Goal: Find specific page/section: Find specific page/section

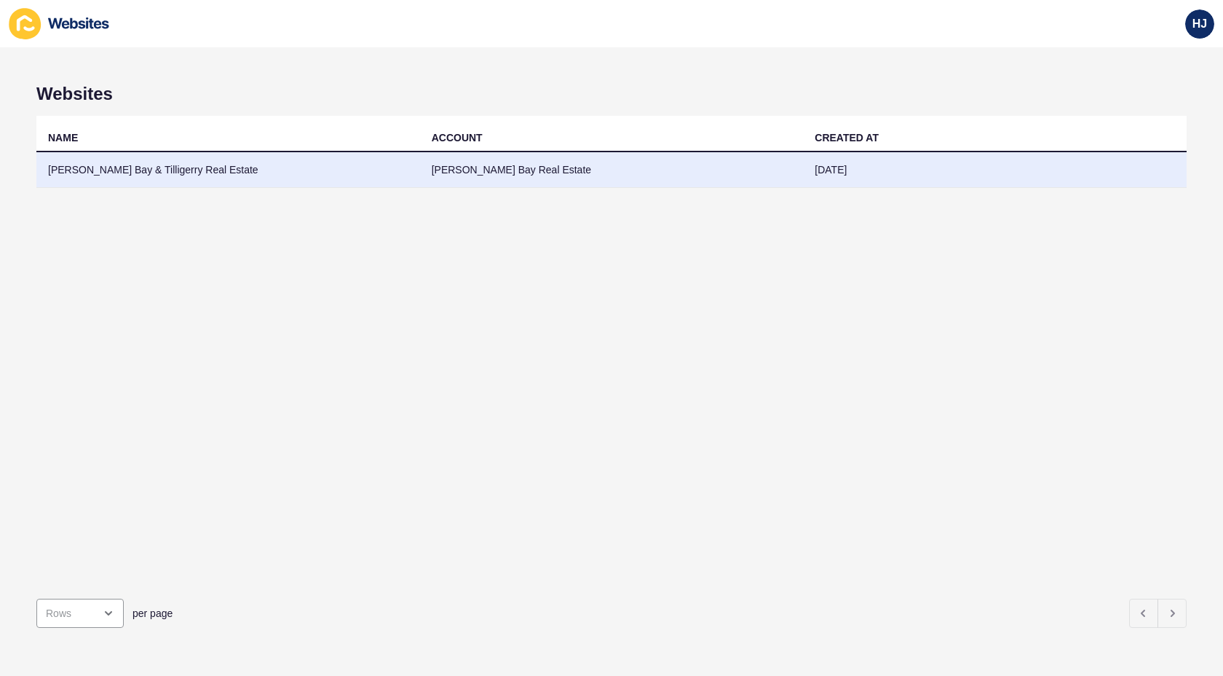
click at [154, 167] on td "[PERSON_NAME] Bay & Tilligerry Real Estate" at bounding box center [228, 170] width 384 height 36
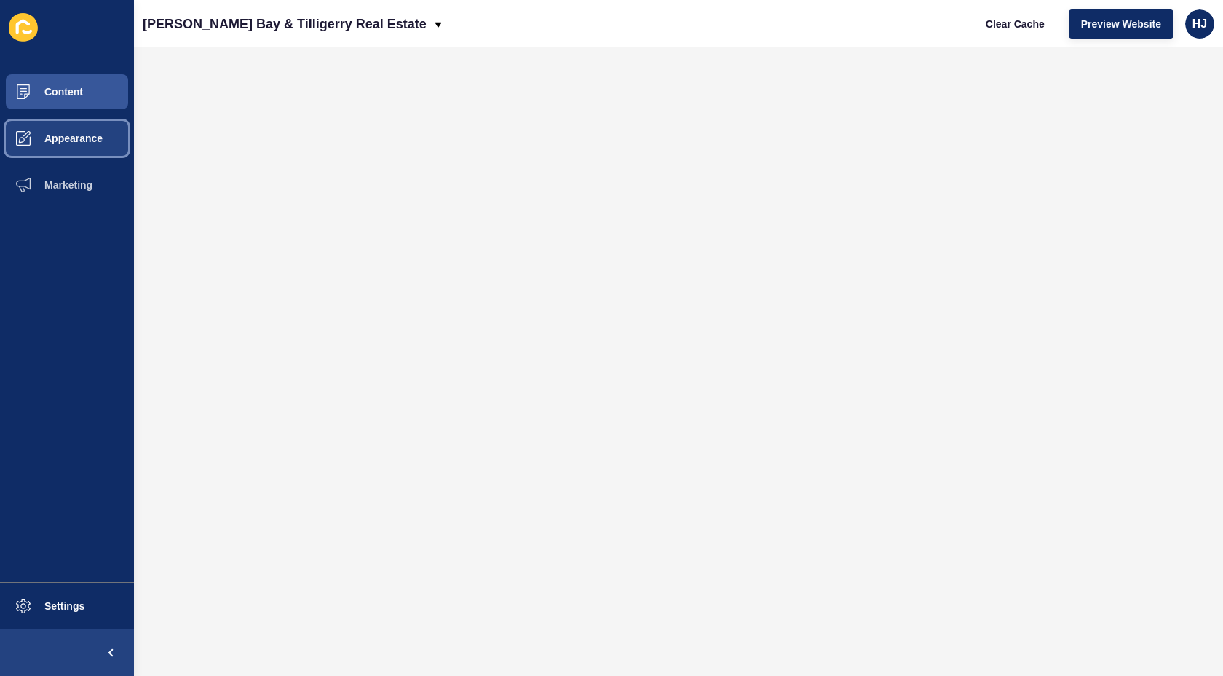
click at [82, 141] on span "Appearance" at bounding box center [50, 139] width 105 height 12
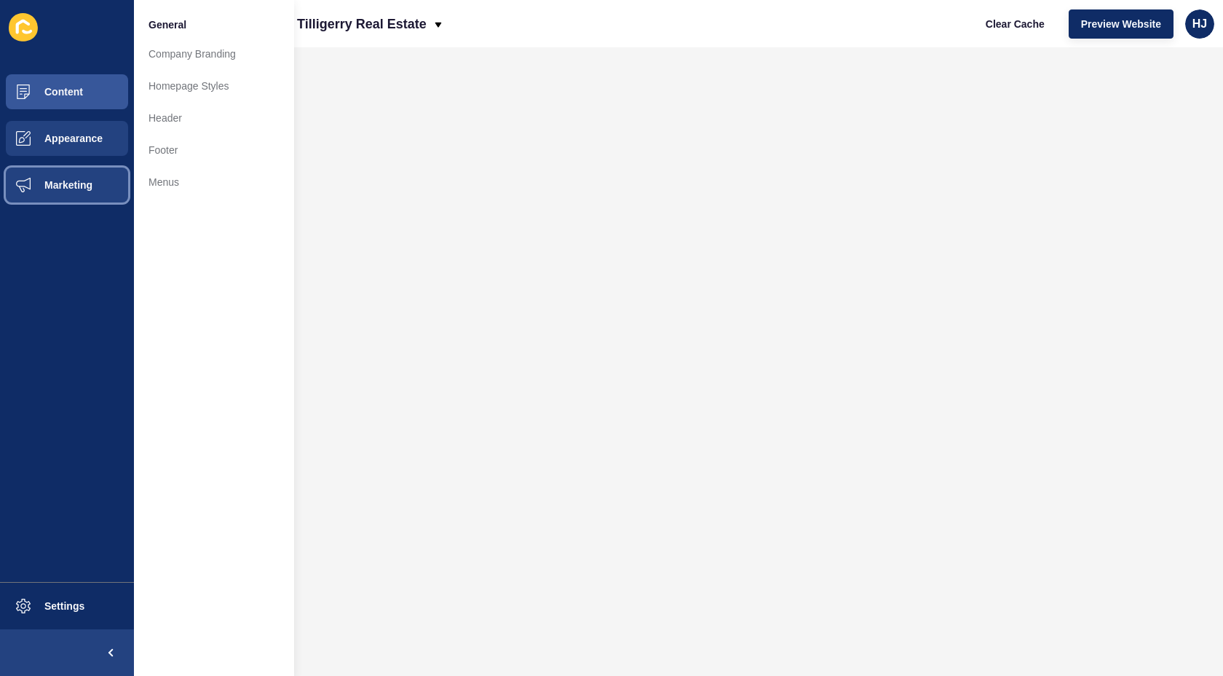
click at [79, 172] on button "Marketing" at bounding box center [67, 185] width 134 height 47
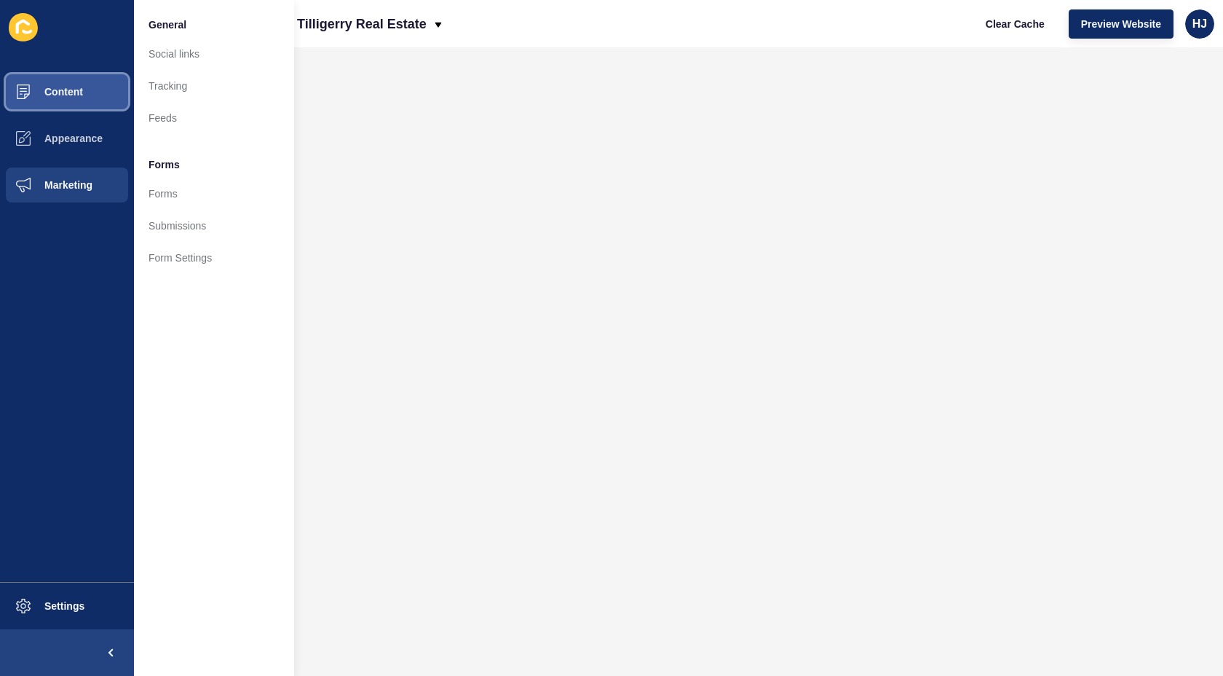
click at [90, 98] on button "Content" at bounding box center [67, 91] width 134 height 47
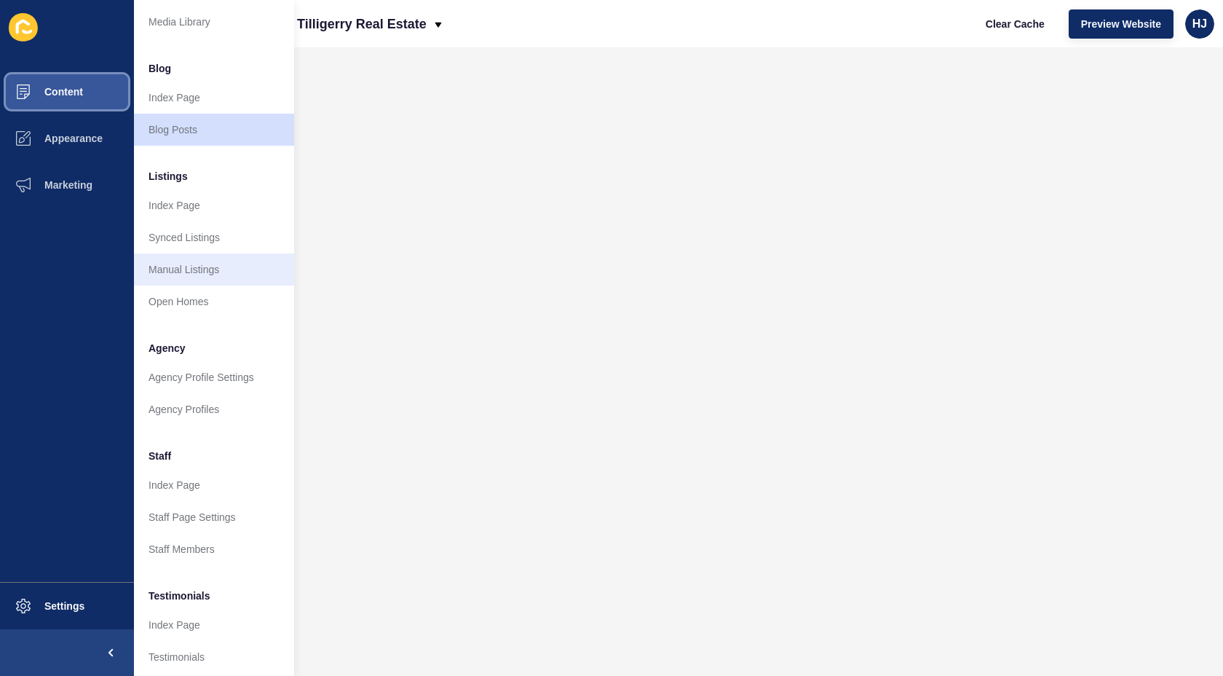
scroll to position [66, 0]
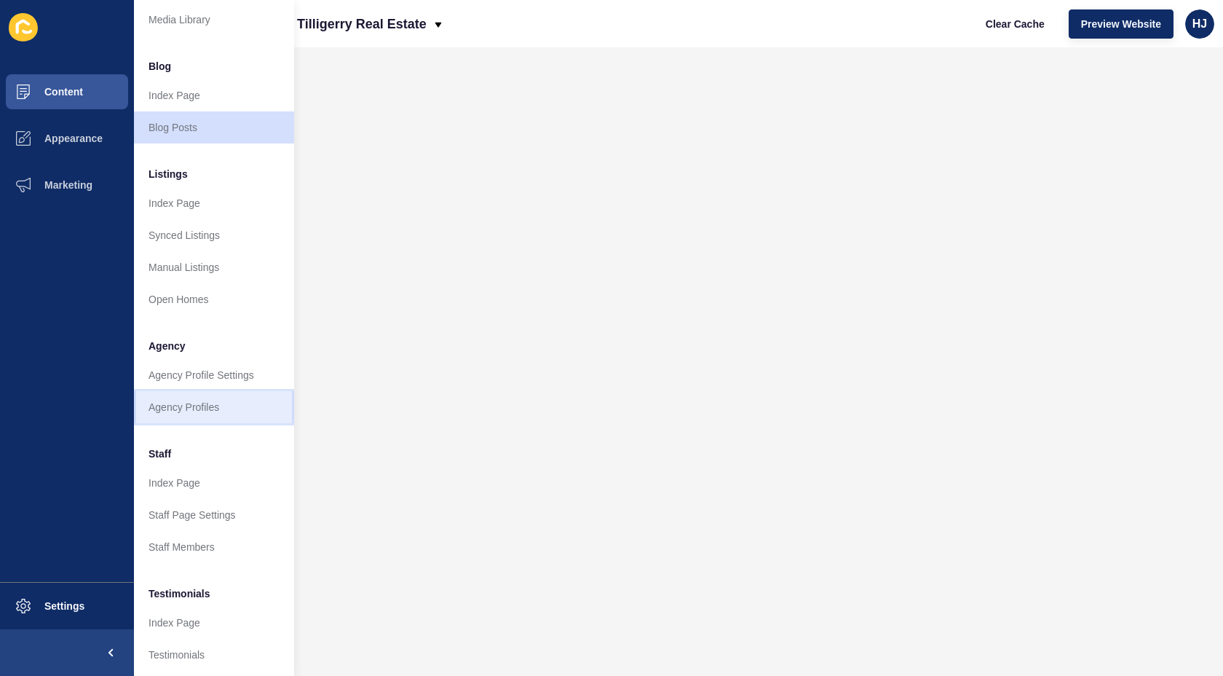
click at [188, 401] on link "Agency Profiles" at bounding box center [214, 407] width 160 height 32
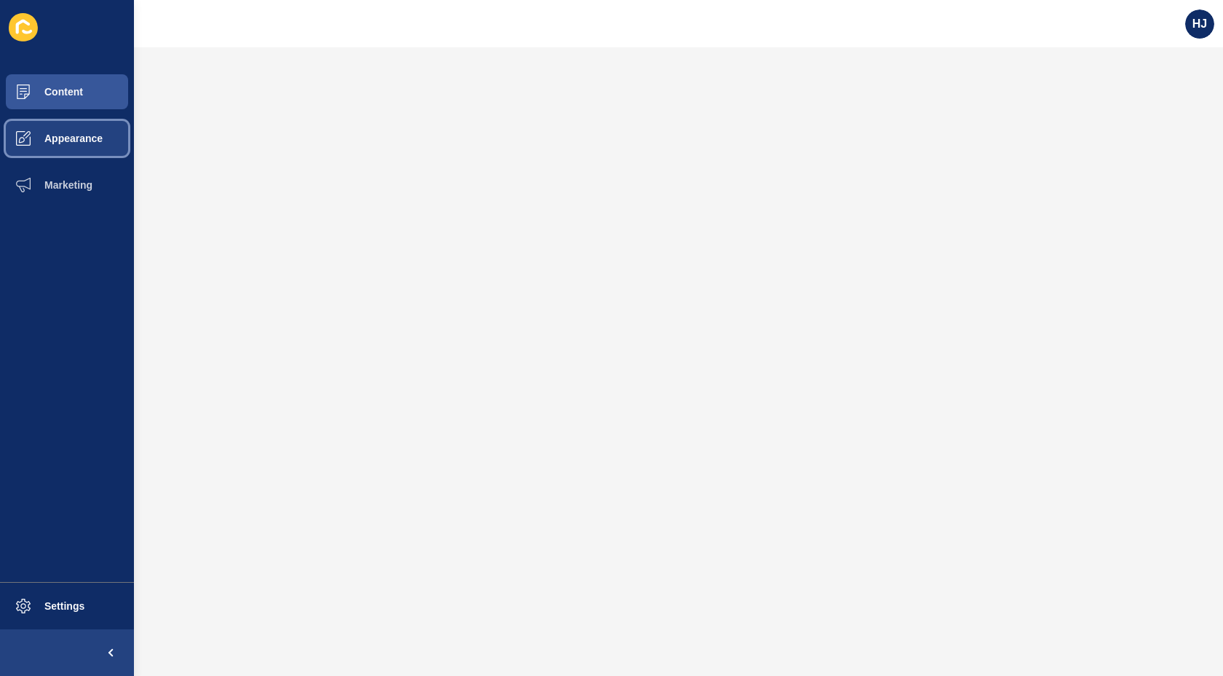
click at [95, 145] on button "Appearance" at bounding box center [67, 138] width 134 height 47
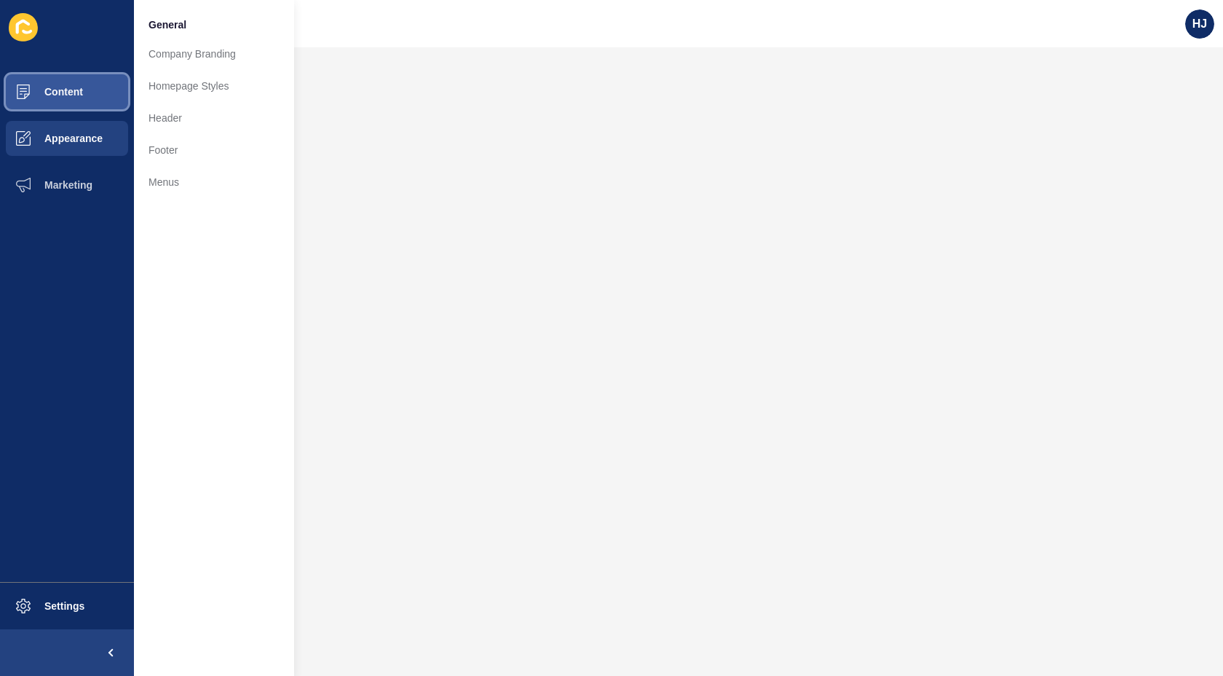
click at [78, 92] on span "Content" at bounding box center [40, 92] width 85 height 12
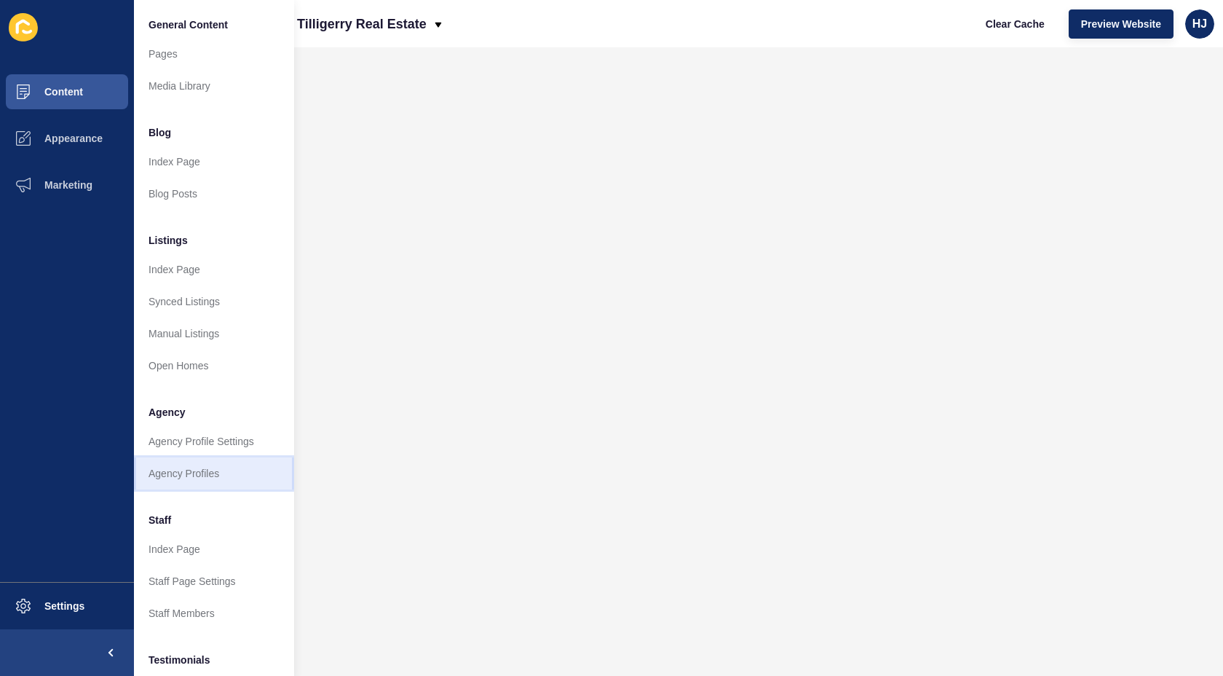
click at [213, 475] on link "Agency Profiles" at bounding box center [214, 473] width 160 height 32
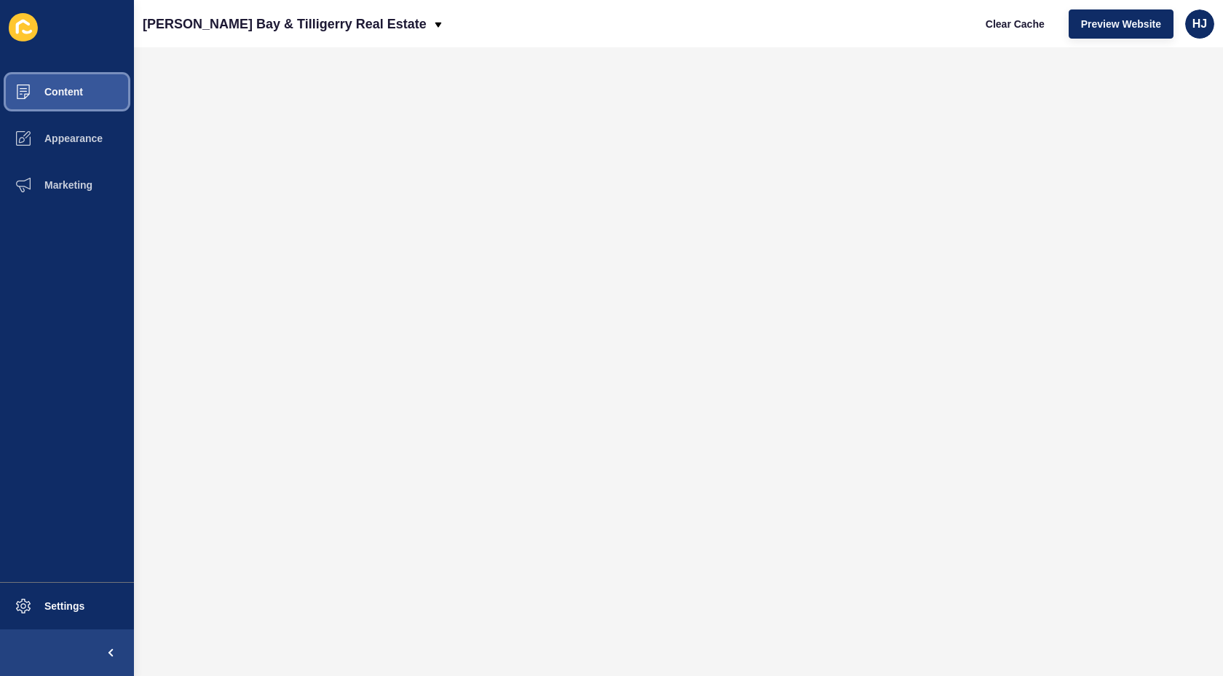
click at [68, 84] on button "Content" at bounding box center [67, 91] width 134 height 47
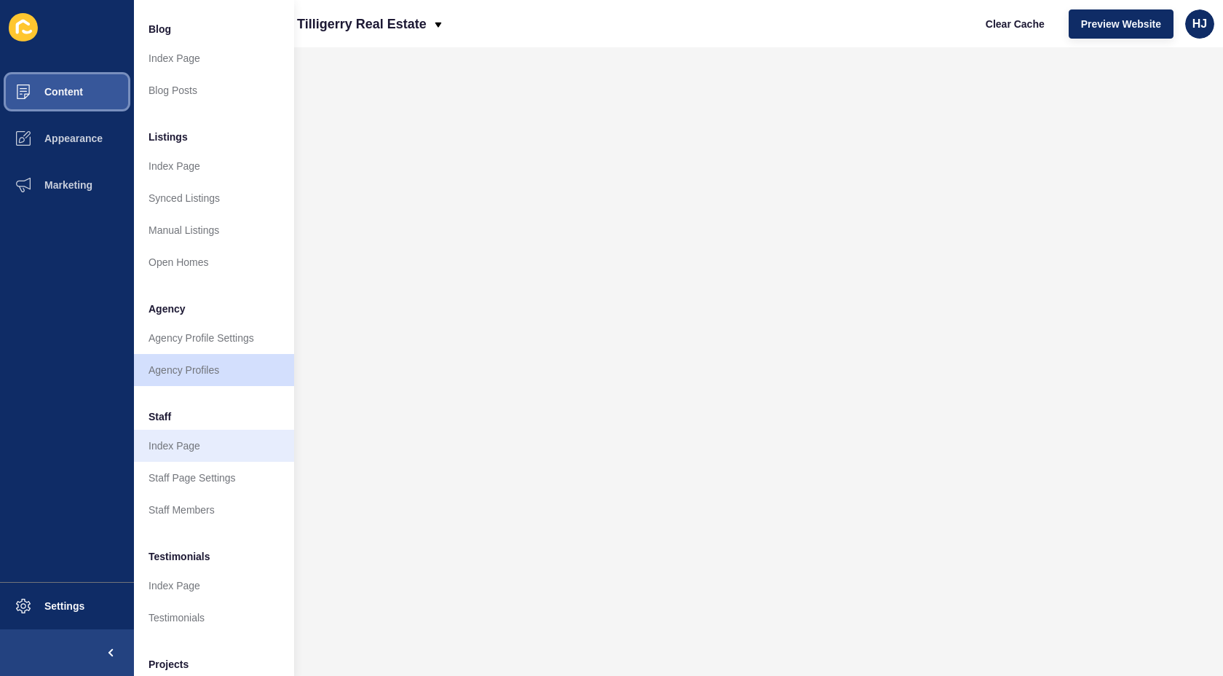
scroll to position [108, 0]
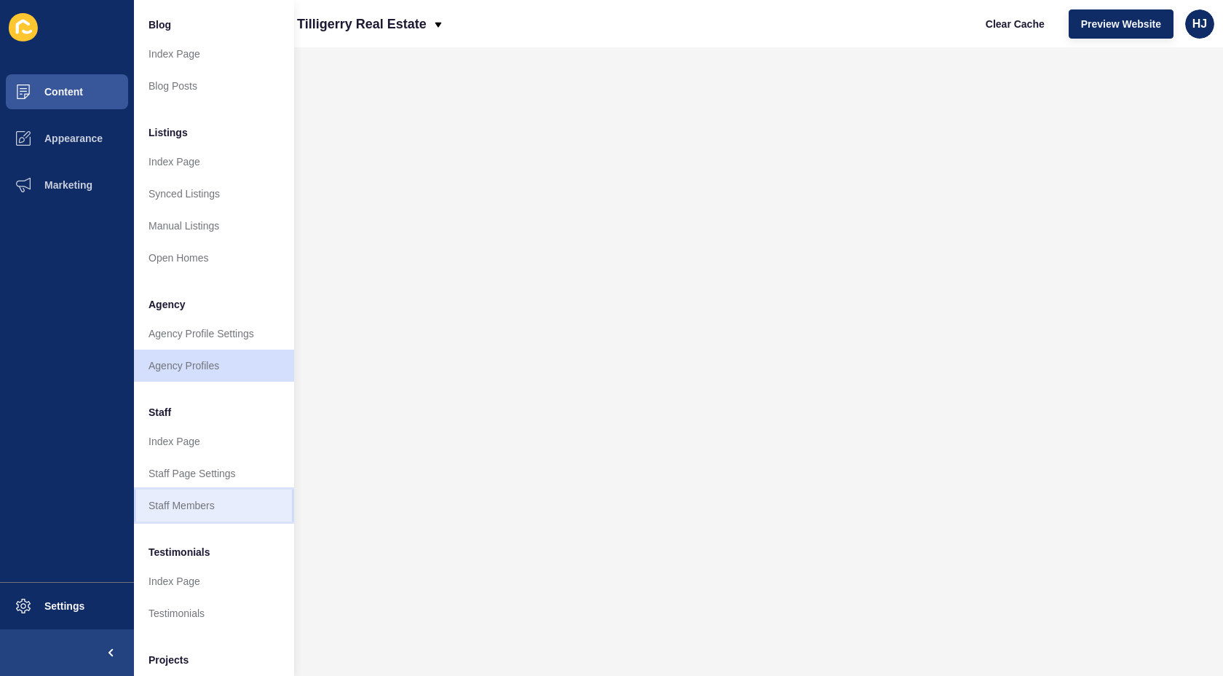
click at [185, 505] on link "Staff Members" at bounding box center [214, 505] width 160 height 32
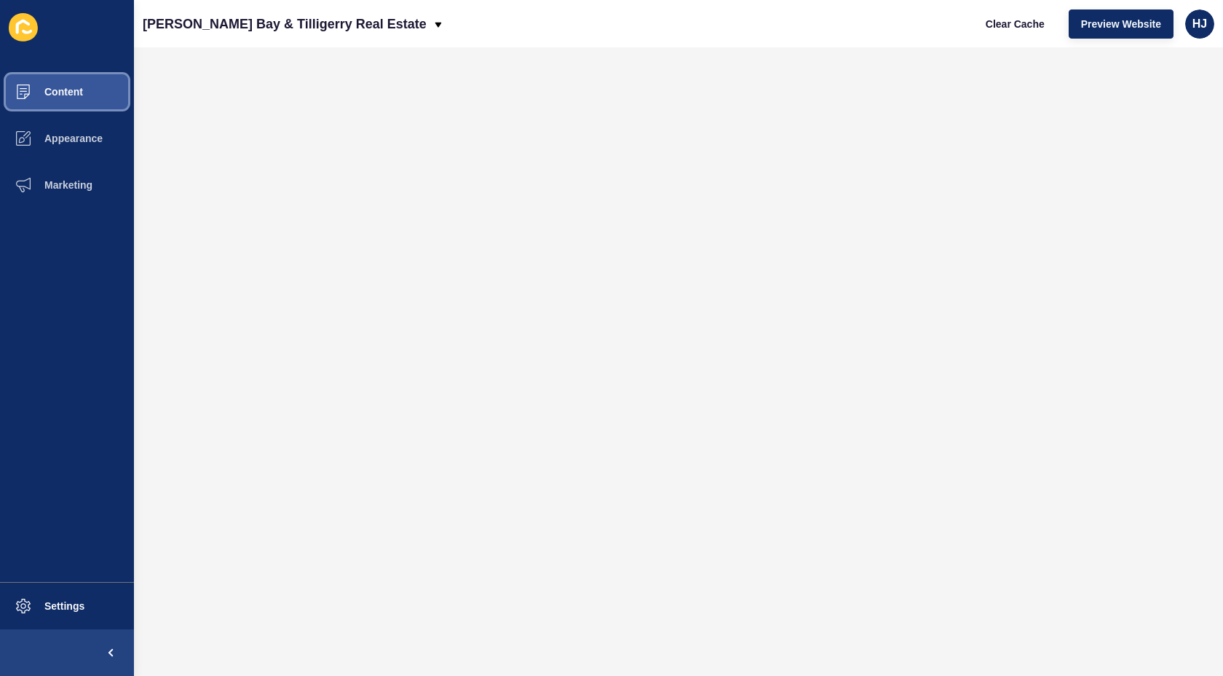
click at [73, 92] on span "Content" at bounding box center [40, 92] width 85 height 12
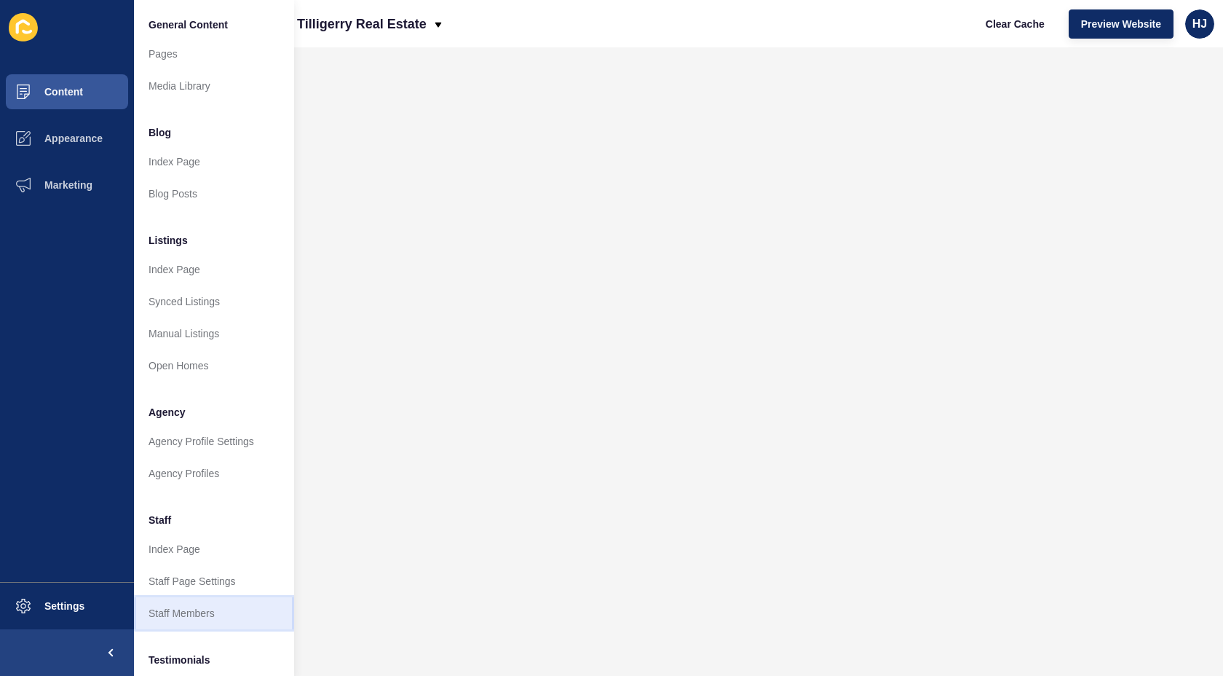
click at [186, 612] on link "Staff Members" at bounding box center [214, 613] width 160 height 32
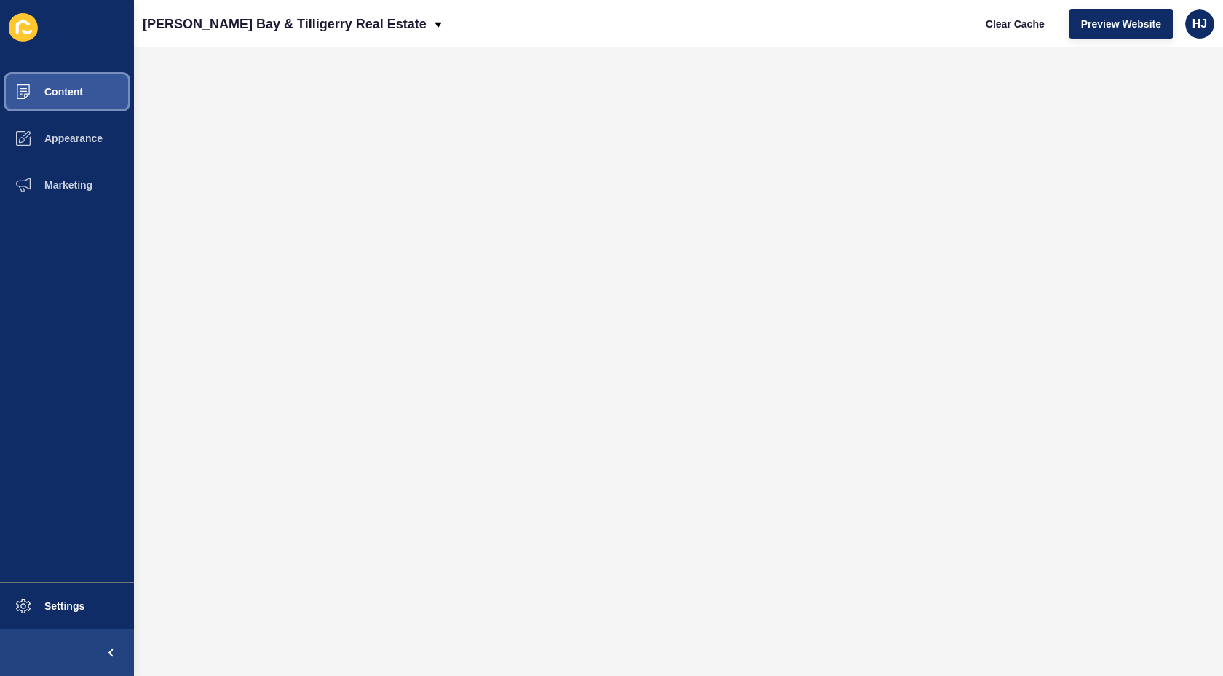
click at [76, 92] on span "Content" at bounding box center [40, 92] width 85 height 12
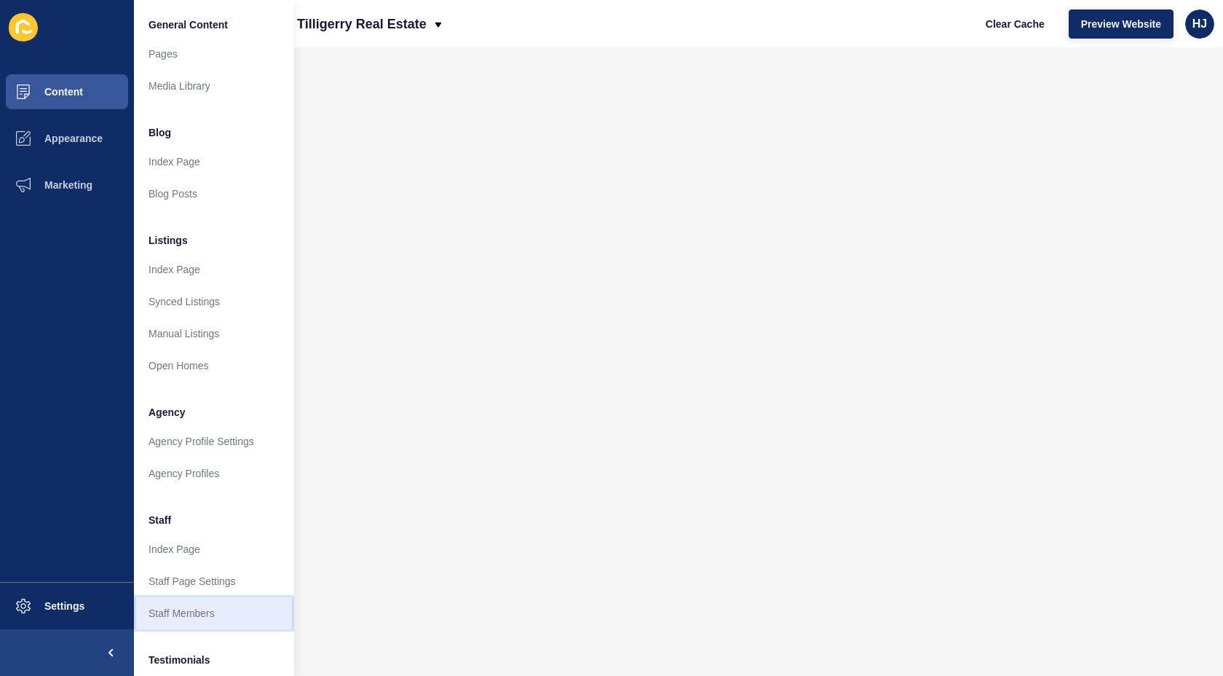
click at [202, 611] on link "Staff Members" at bounding box center [214, 613] width 160 height 32
